Goal: Task Accomplishment & Management: Manage account settings

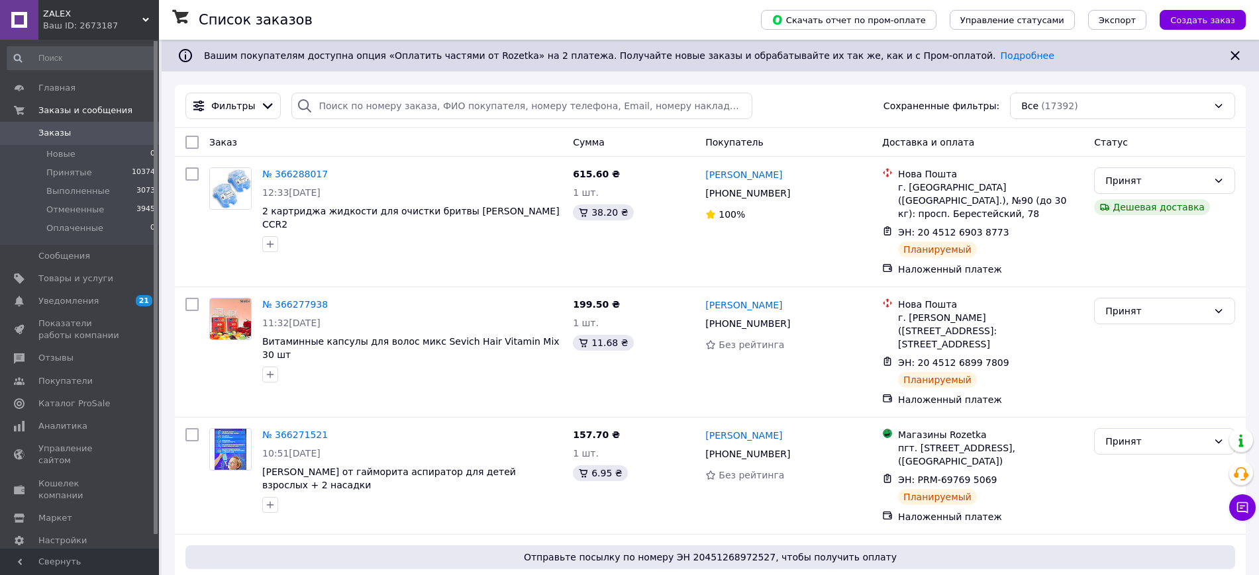
click at [60, 132] on span "Заказы" at bounding box center [54, 133] width 32 height 12
click at [108, 6] on div "ZALEX Ваш ID: 2673187" at bounding box center [98, 20] width 120 height 40
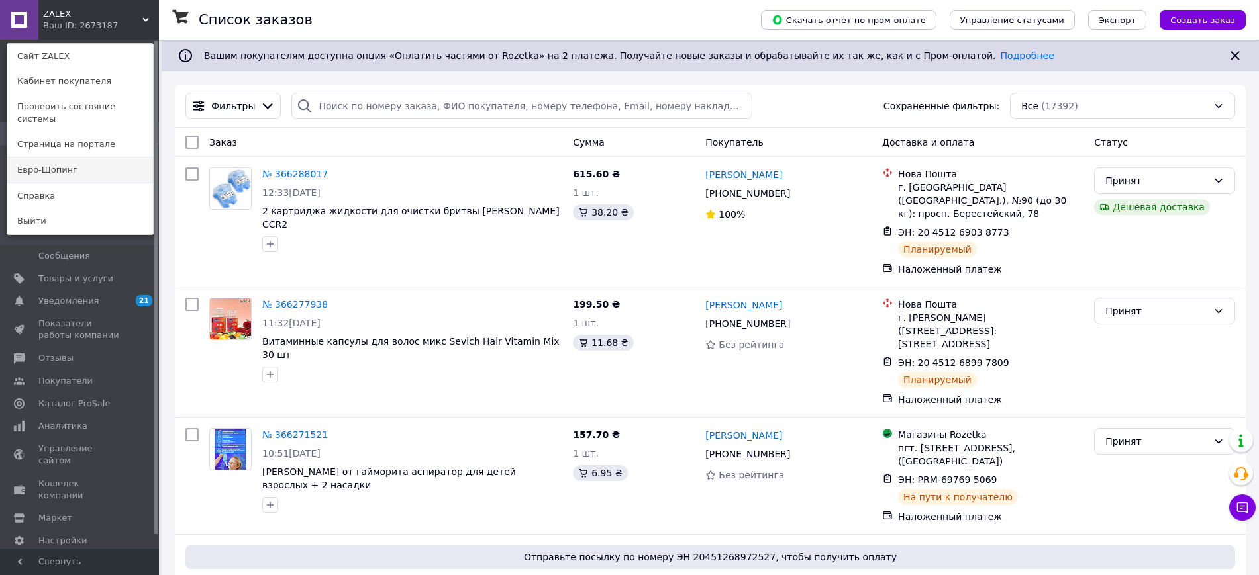
click at [54, 162] on link "Евро-Шопинг" at bounding box center [80, 170] width 146 height 25
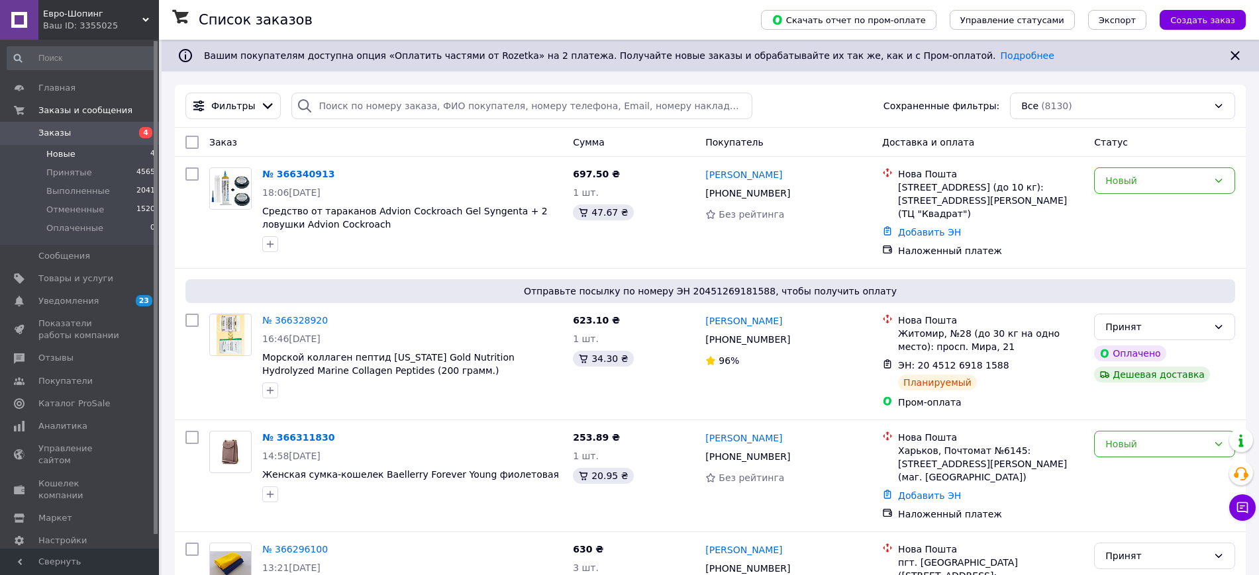
click at [90, 151] on li "Новые 4" at bounding box center [81, 154] width 163 height 19
